Goal: Task Accomplishment & Management: Manage account settings

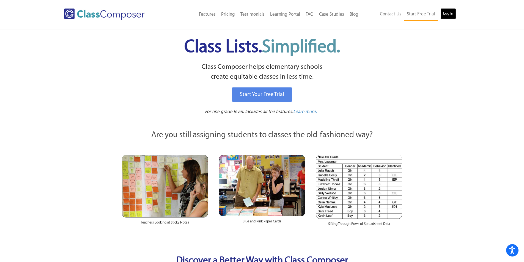
click at [449, 14] on link "Log In" at bounding box center [448, 13] width 16 height 11
click at [451, 14] on link "Log In" at bounding box center [448, 13] width 16 height 11
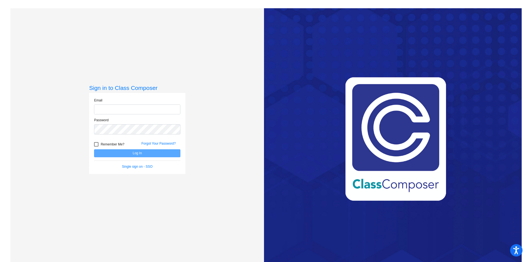
type input "[PERSON_NAME][DOMAIN_NAME][EMAIL_ADDRESS][PERSON_NAME][DOMAIN_NAME]"
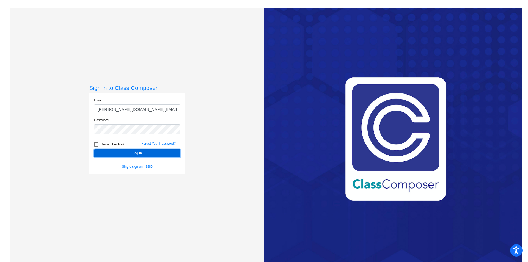
click at [157, 151] on button "Log In" at bounding box center [137, 153] width 86 height 8
click at [153, 144] on link "Forgot Your Password?" at bounding box center [158, 144] width 34 height 4
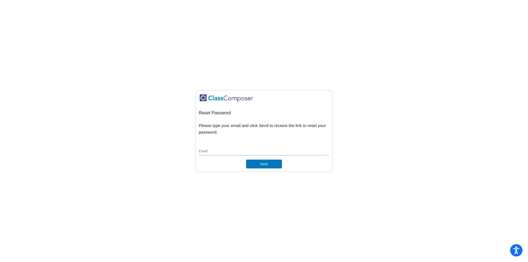
click at [247, 152] on input "Email *" at bounding box center [264, 151] width 130 height 5
type input "[PERSON_NAME][DOMAIN_NAME][EMAIL_ADDRESS][PERSON_NAME][DOMAIN_NAME]"
click at [263, 166] on button "Send" at bounding box center [264, 164] width 36 height 9
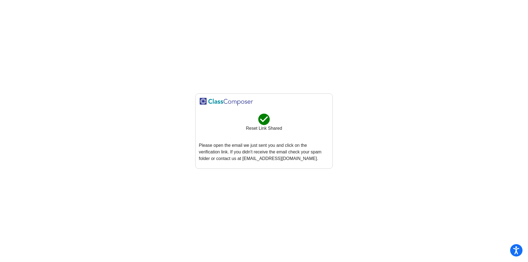
click at [426, 105] on mat-sidenav-content "check_circle Reset Link Shared Please open the email we just sent you and click…" at bounding box center [264, 131] width 528 height 262
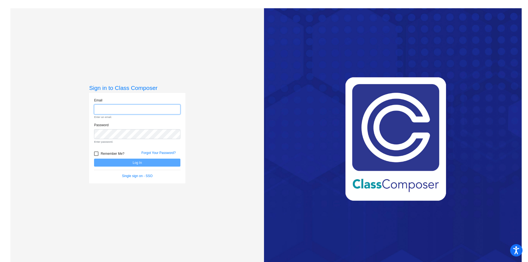
type input "[PERSON_NAME][DOMAIN_NAME][EMAIL_ADDRESS][PERSON_NAME][DOMAIN_NAME]"
click at [136, 164] on form "Email ashley.schmidt@lcps.org Enter an email. Password Enter password. Remember…" at bounding box center [137, 138] width 86 height 81
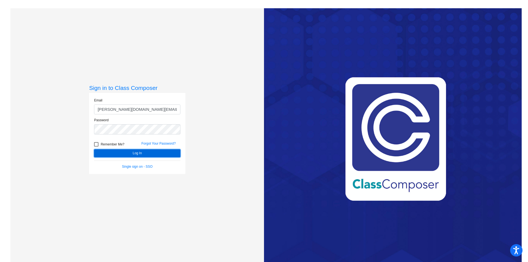
click at [142, 154] on button "Log In" at bounding box center [137, 153] width 86 height 8
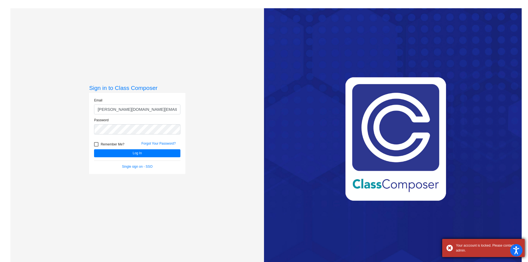
click at [468, 246] on div "Your acccount is locked. Please contact admin." at bounding box center [488, 248] width 65 height 10
